Goal: Browse casually: Explore the website without a specific task or goal

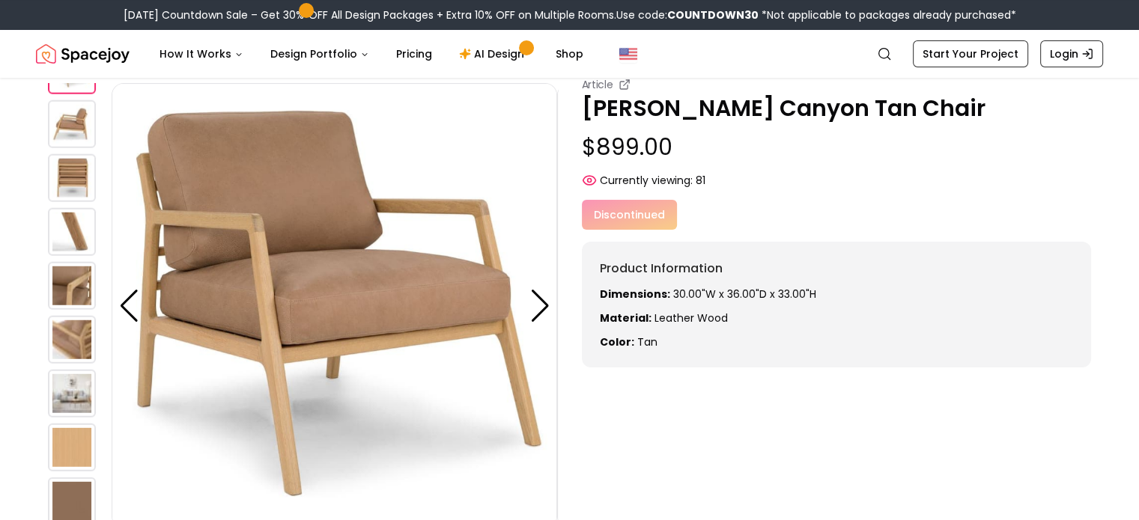
click at [66, 176] on img at bounding box center [72, 178] width 48 height 48
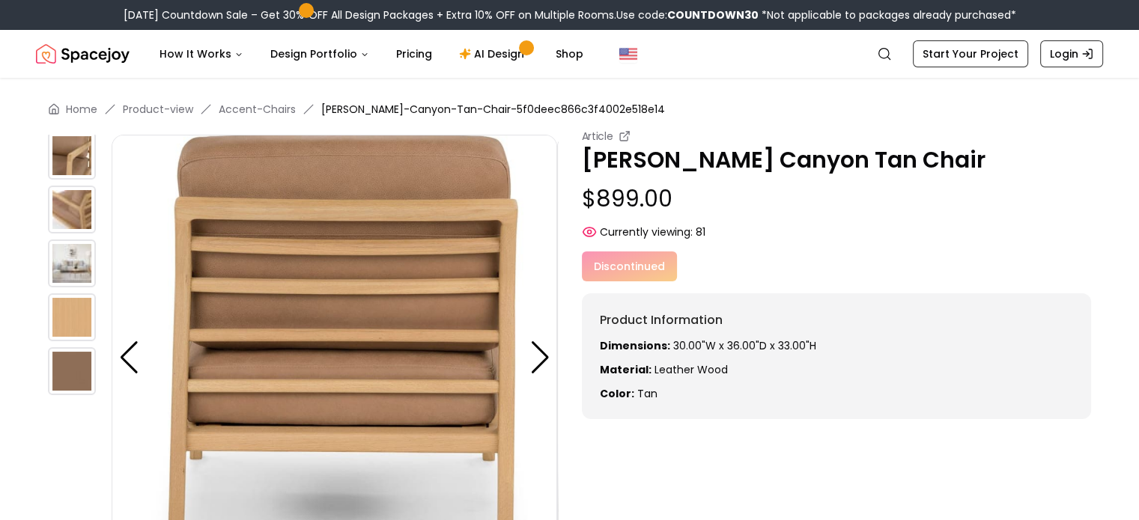
click at [75, 158] on img at bounding box center [72, 156] width 48 height 48
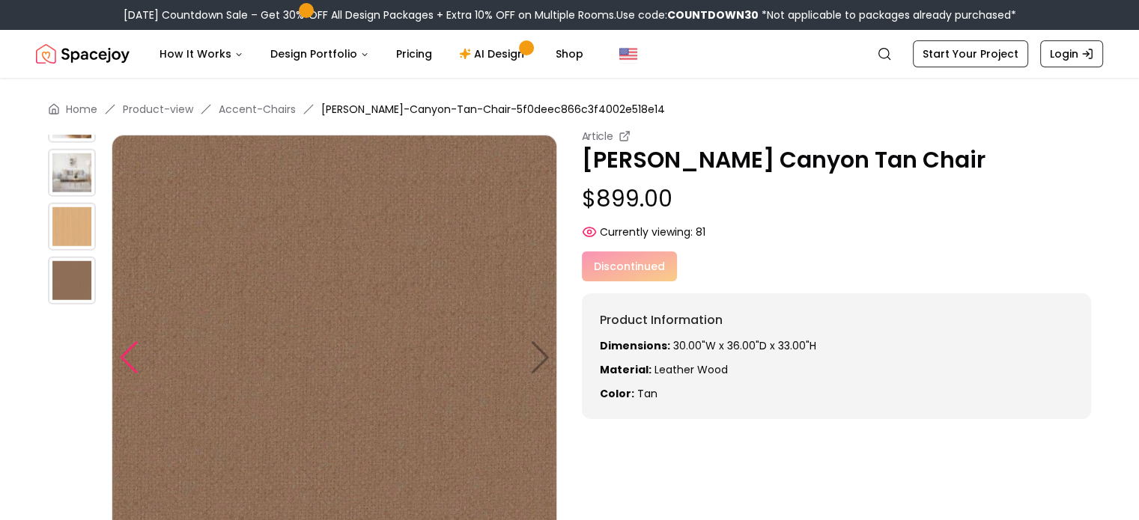
click at [121, 361] on div at bounding box center [129, 357] width 20 height 33
click at [132, 358] on div at bounding box center [129, 357] width 20 height 33
click at [75, 159] on img at bounding box center [72, 173] width 48 height 48
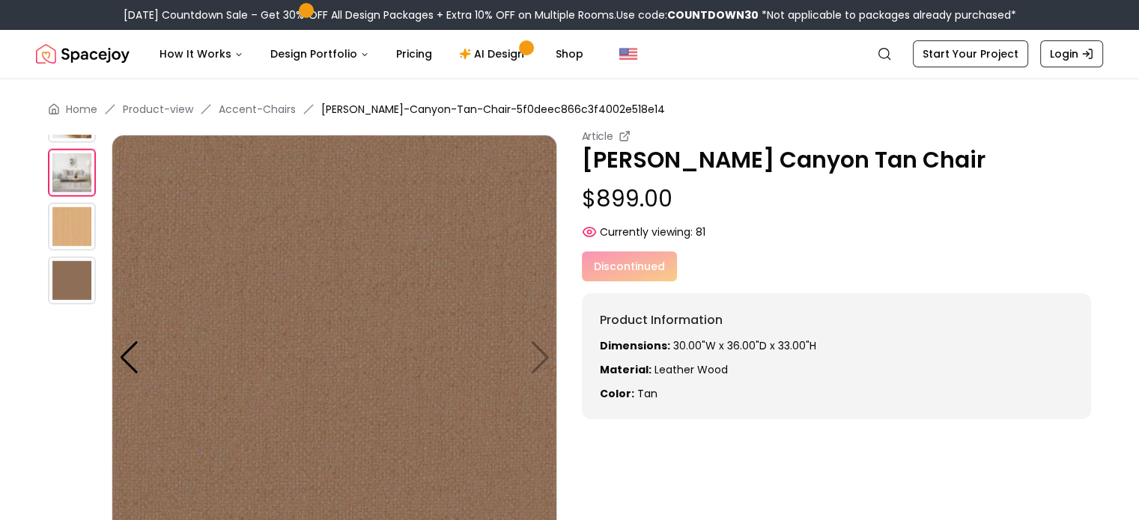
click at [75, 159] on img at bounding box center [72, 173] width 48 height 48
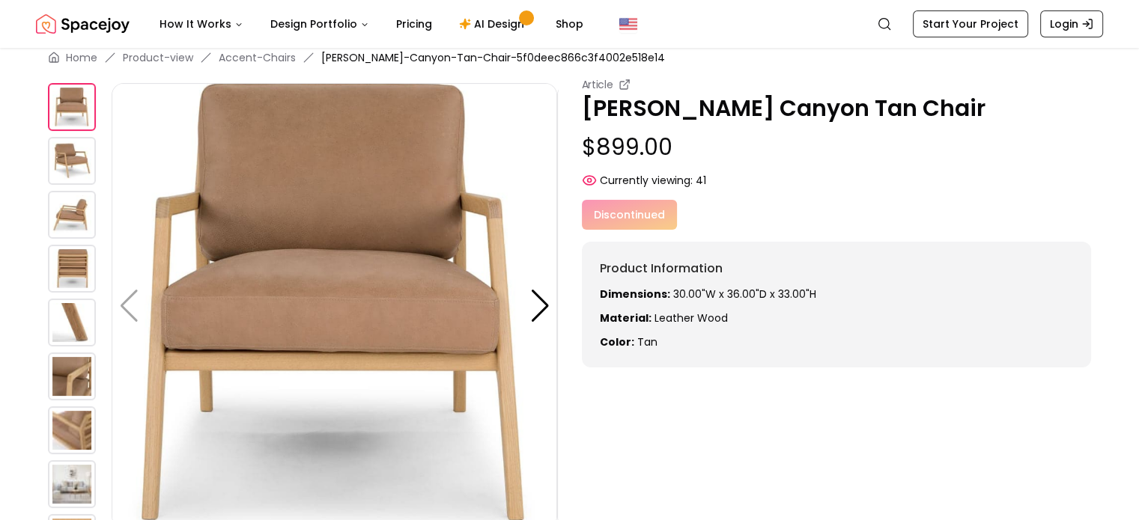
scroll to position [52, 0]
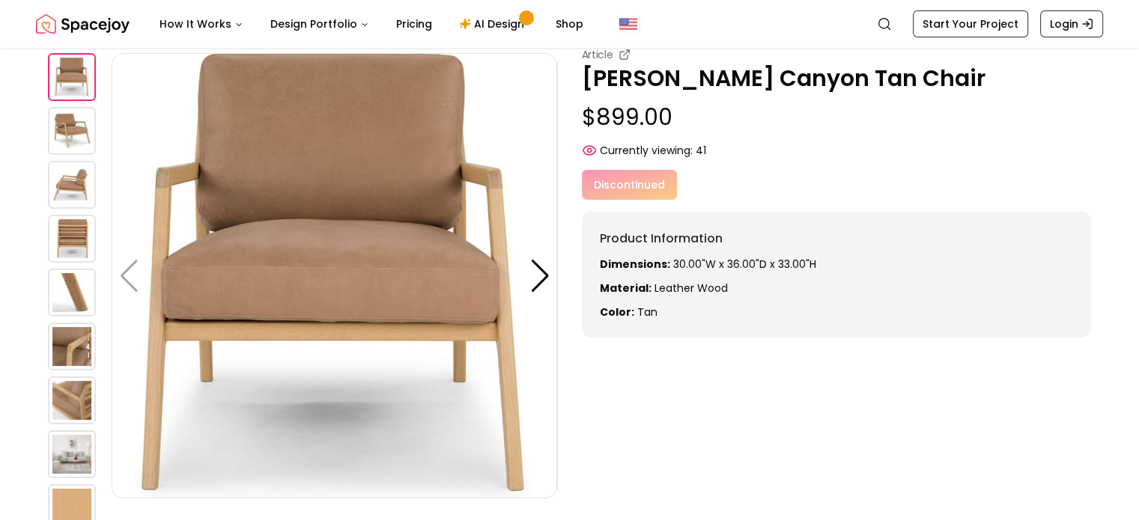
click at [73, 155] on img at bounding box center [72, 131] width 48 height 48
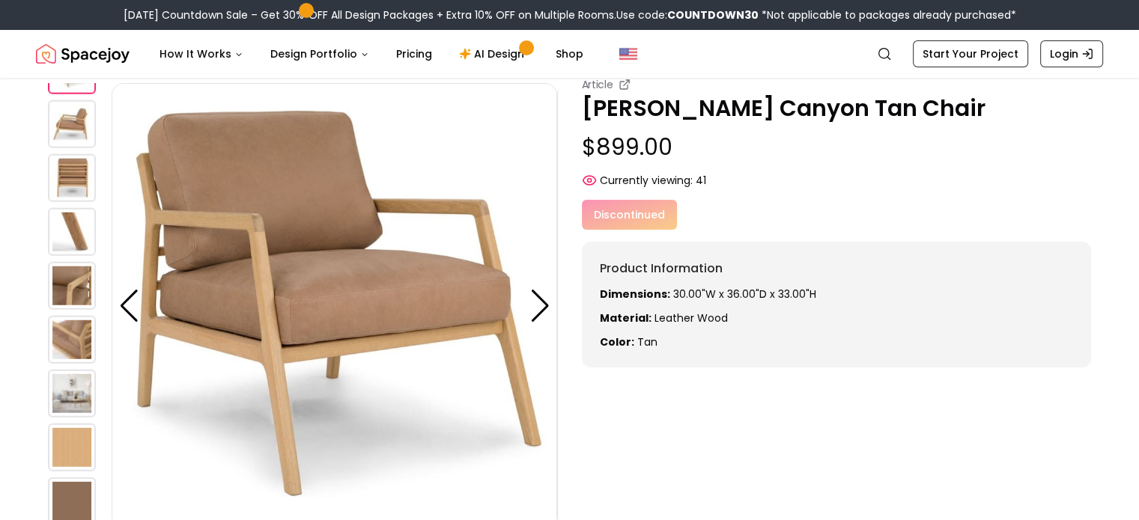
click at [74, 180] on img at bounding box center [72, 178] width 48 height 48
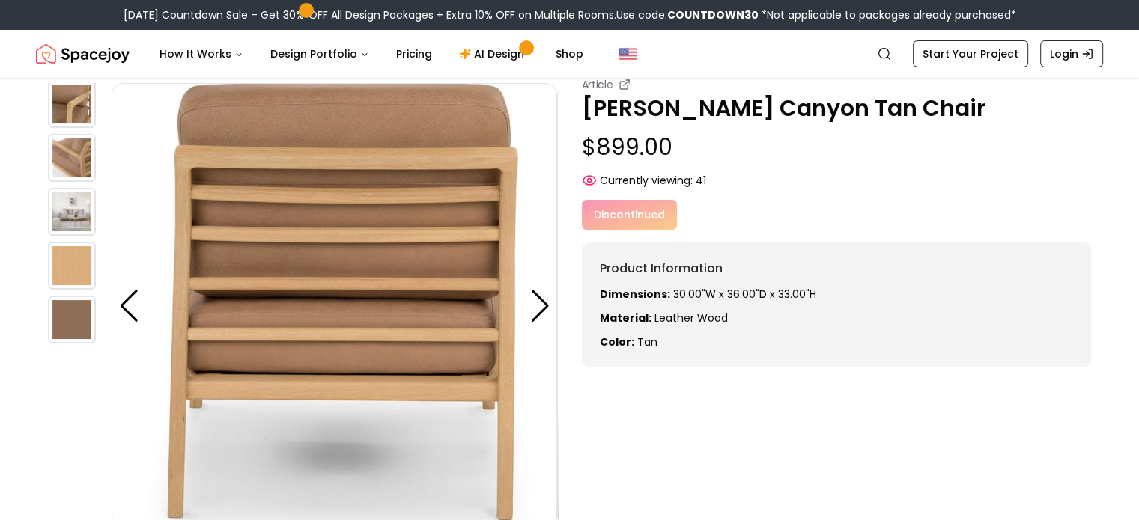
click at [69, 149] on img at bounding box center [72, 158] width 48 height 48
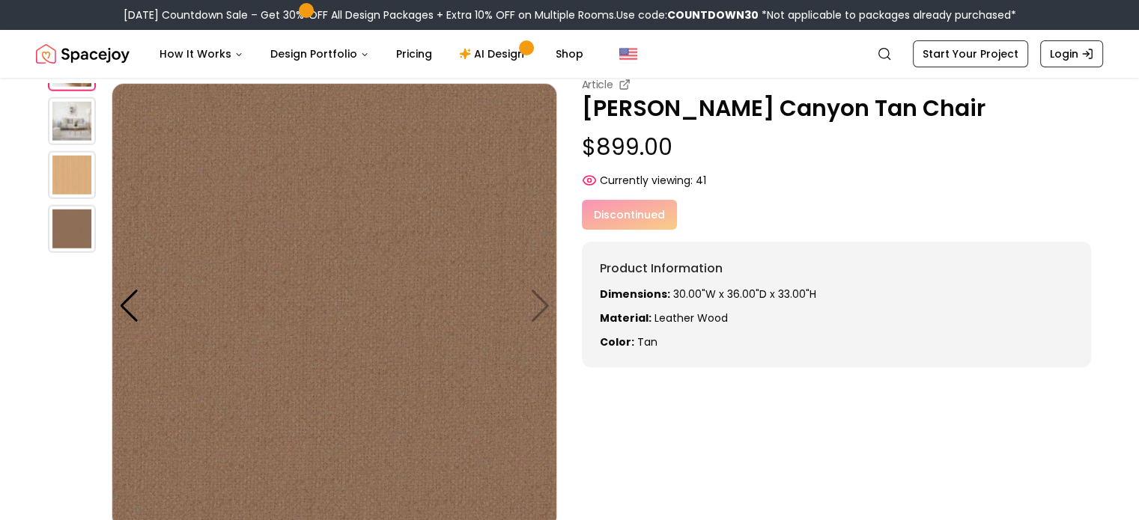
scroll to position [0, 0]
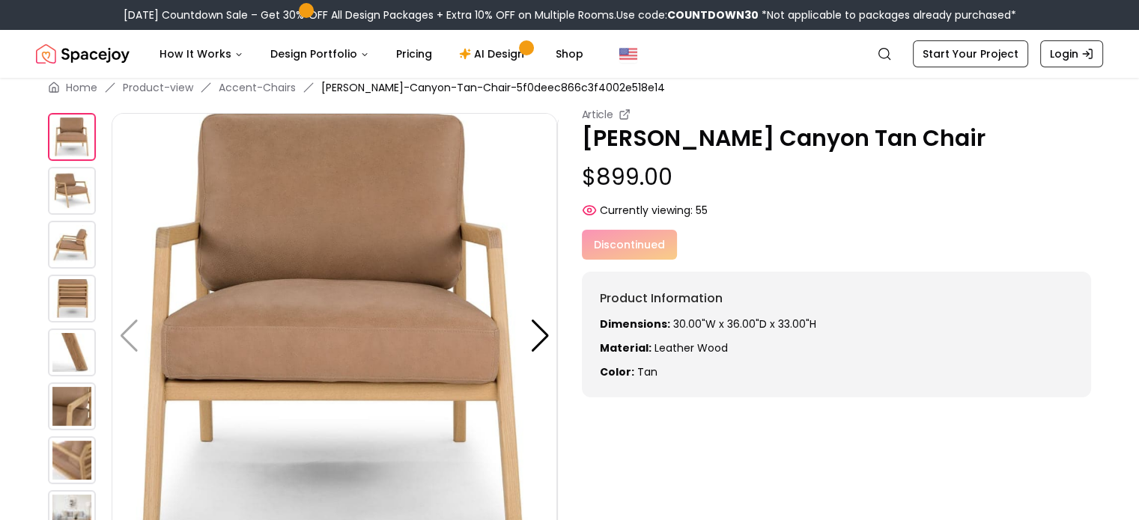
scroll to position [52, 0]
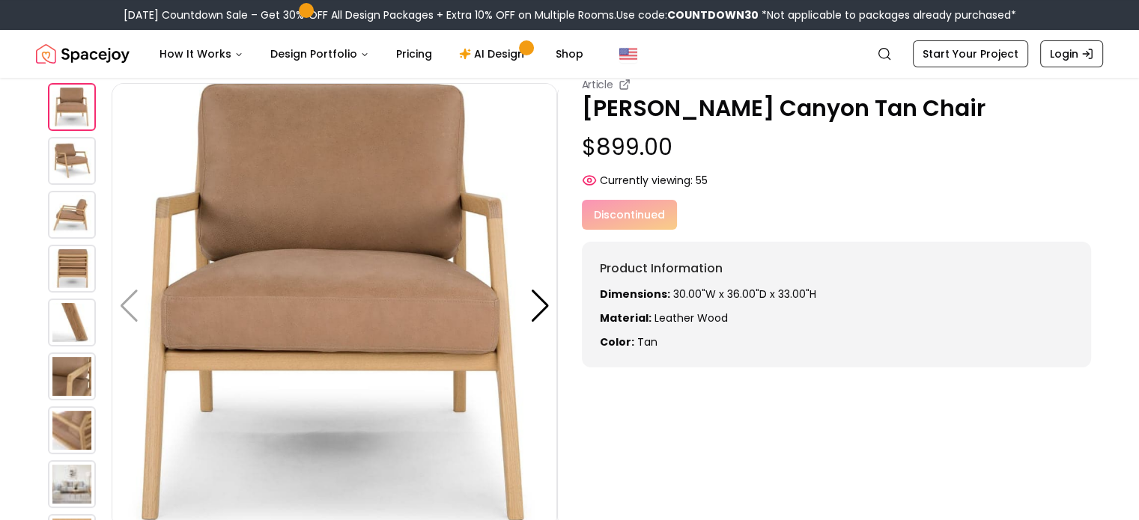
click at [79, 213] on img at bounding box center [72, 215] width 48 height 48
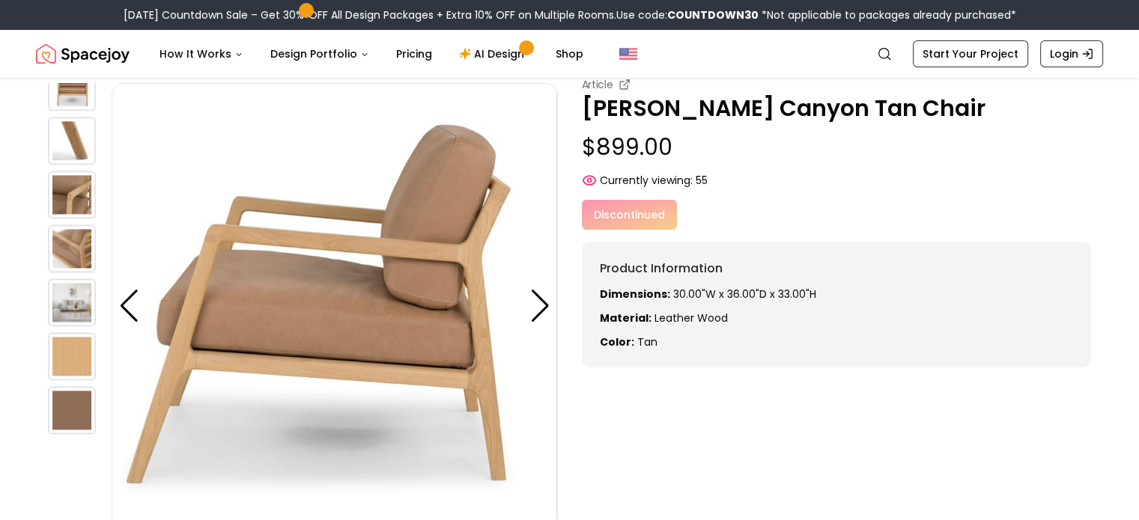
click at [70, 242] on img at bounding box center [72, 249] width 48 height 48
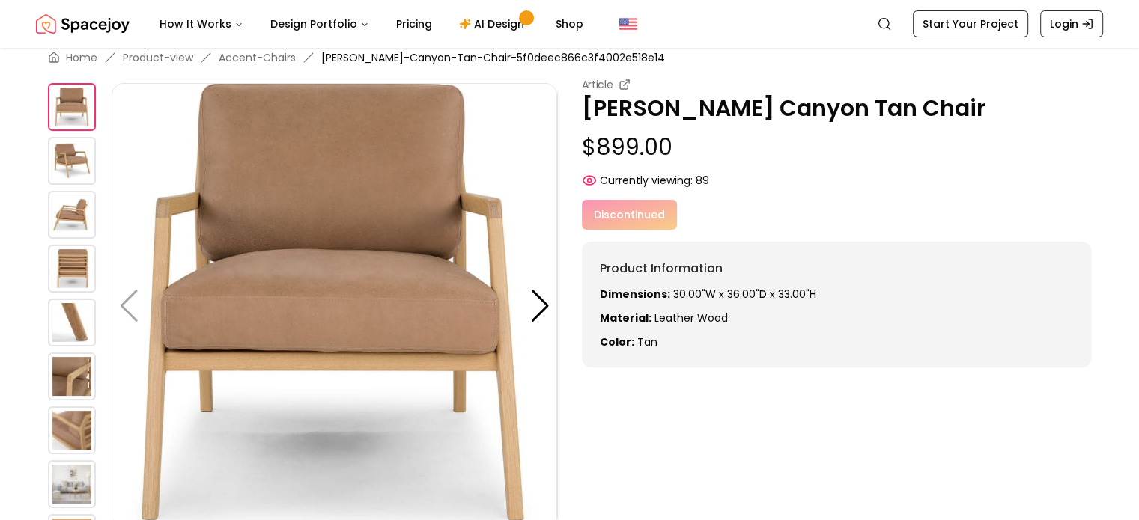
scroll to position [52, 0]
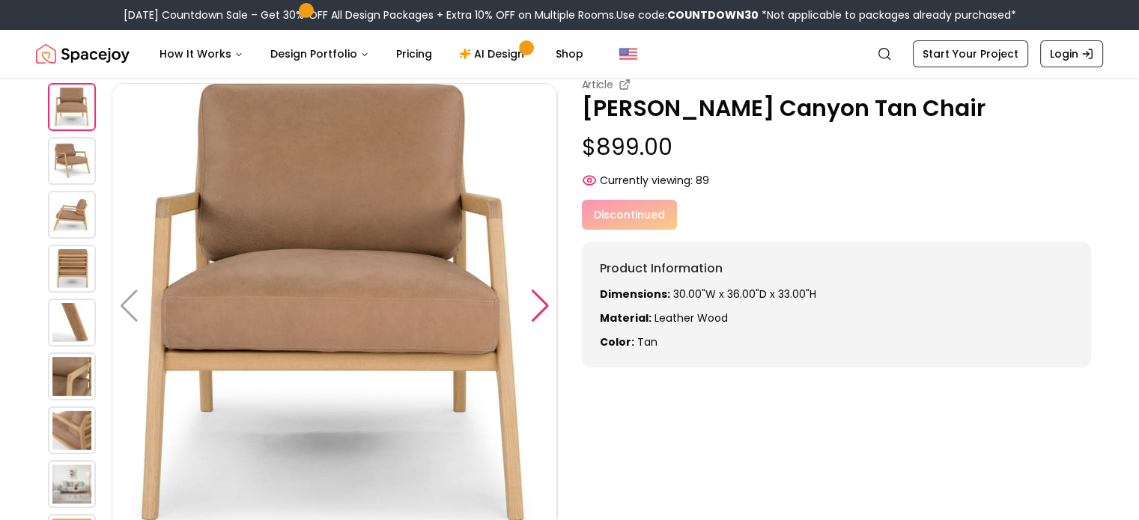
click at [536, 305] on div at bounding box center [540, 306] width 20 height 33
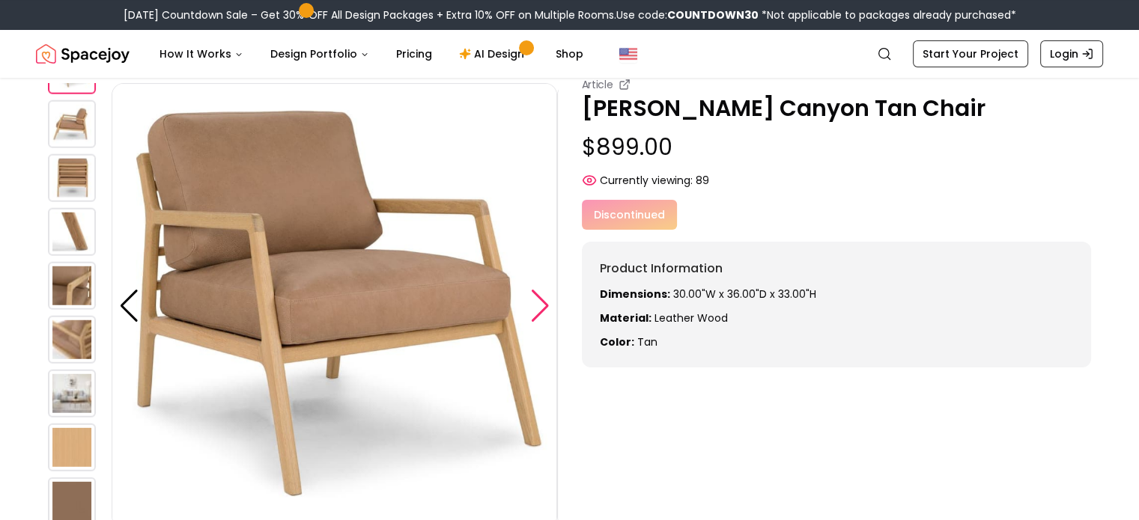
click at [536, 305] on div at bounding box center [540, 306] width 20 height 33
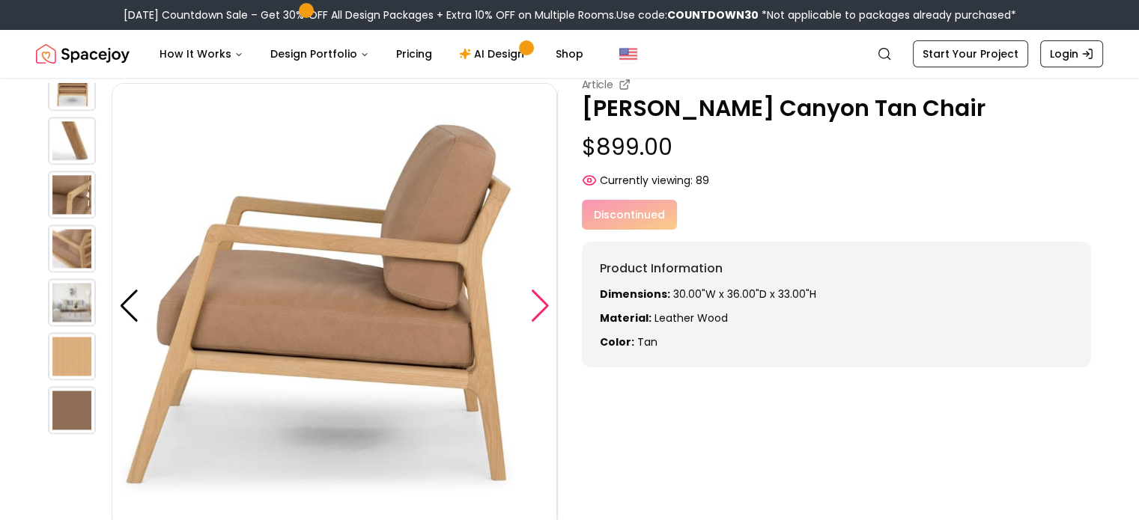
click at [543, 303] on div at bounding box center [540, 306] width 20 height 33
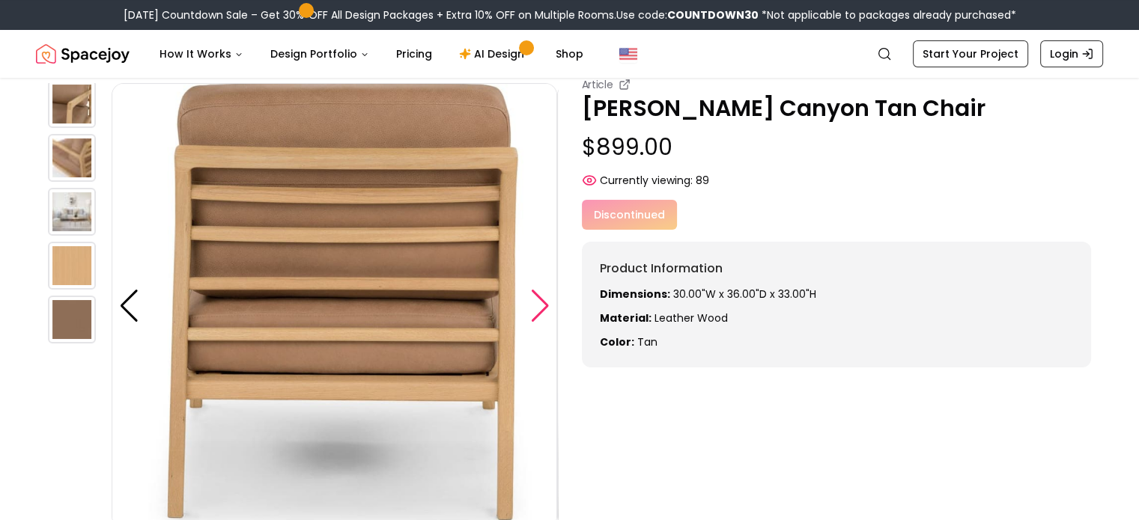
click at [543, 303] on div at bounding box center [540, 306] width 20 height 33
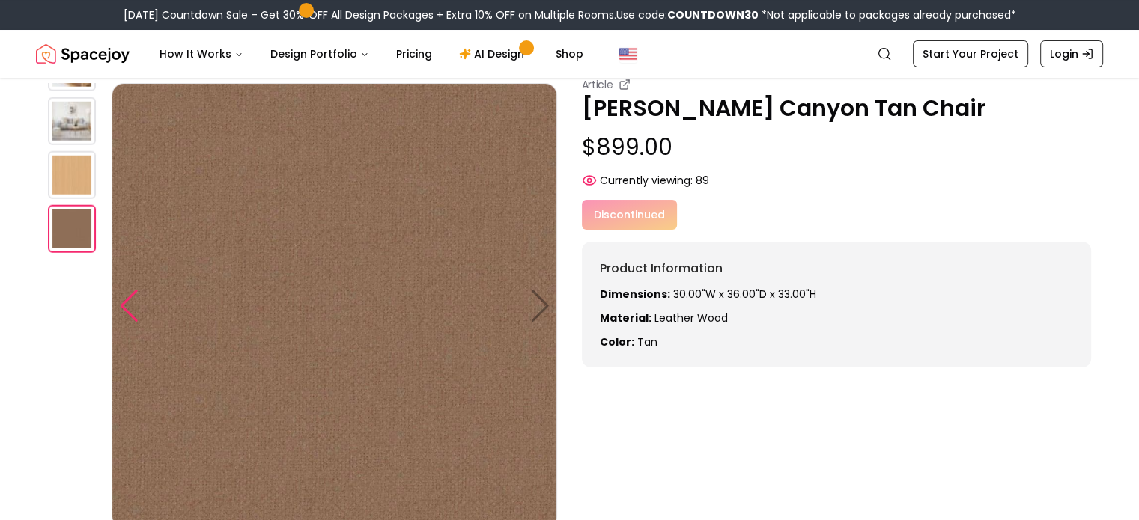
click at [135, 314] on div at bounding box center [129, 306] width 20 height 33
